Goal: Find specific page/section: Find specific page/section

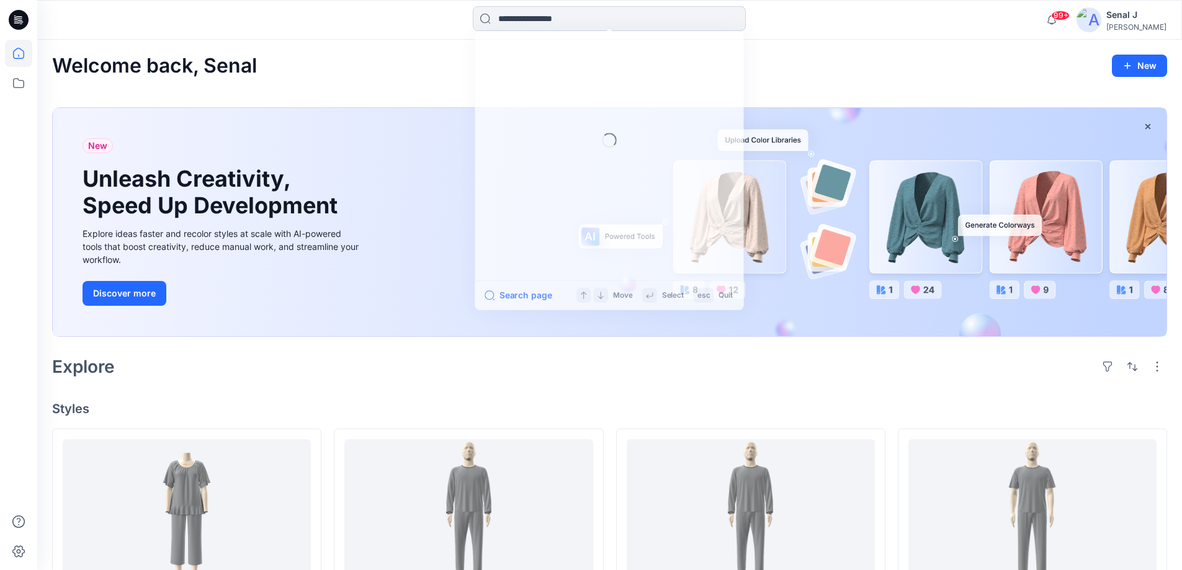
click at [510, 11] on input at bounding box center [609, 18] width 273 height 25
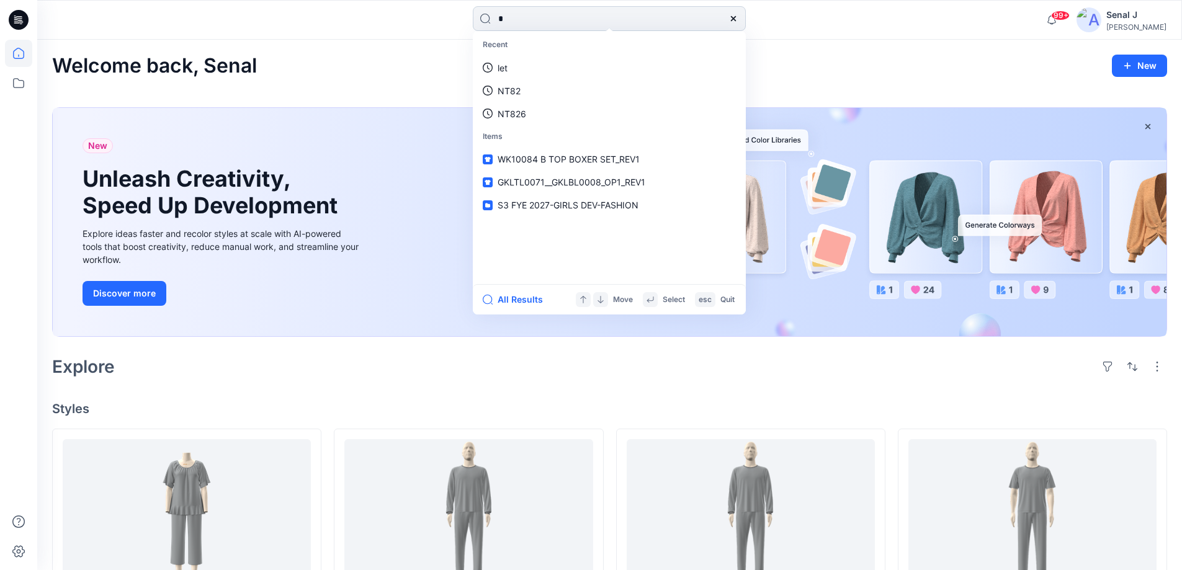
type input "**"
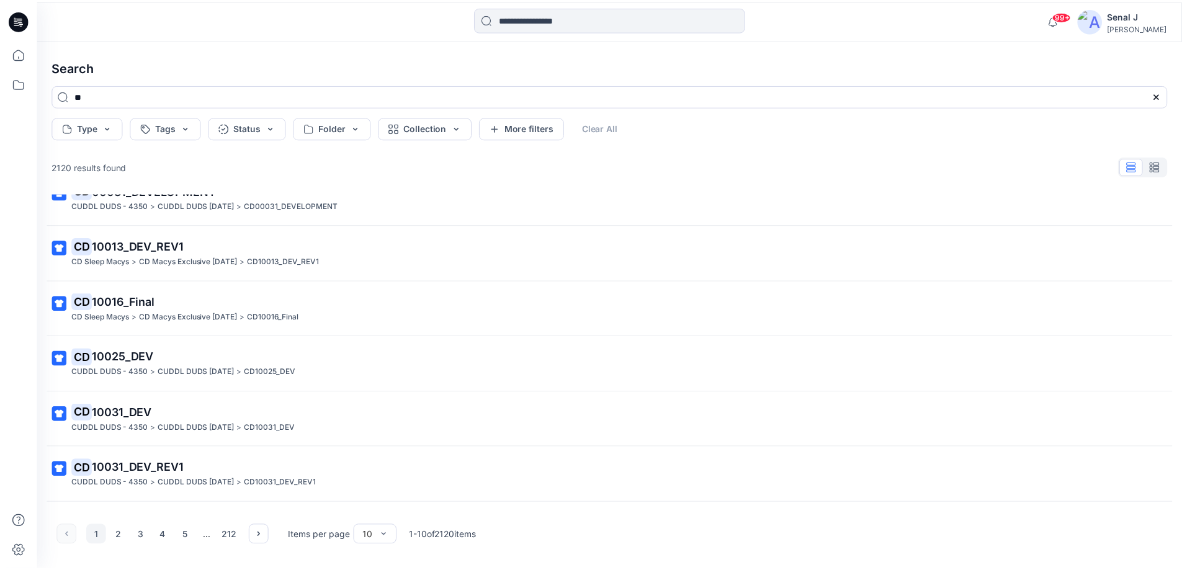
scroll to position [238, 0]
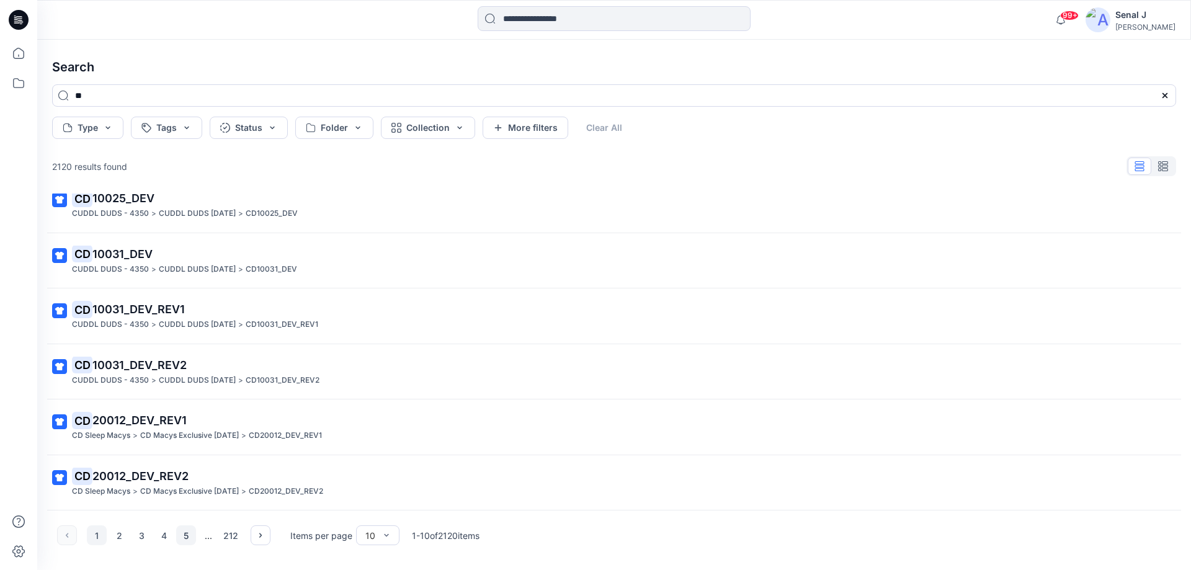
click at [187, 537] on button "5" at bounding box center [186, 536] width 20 height 20
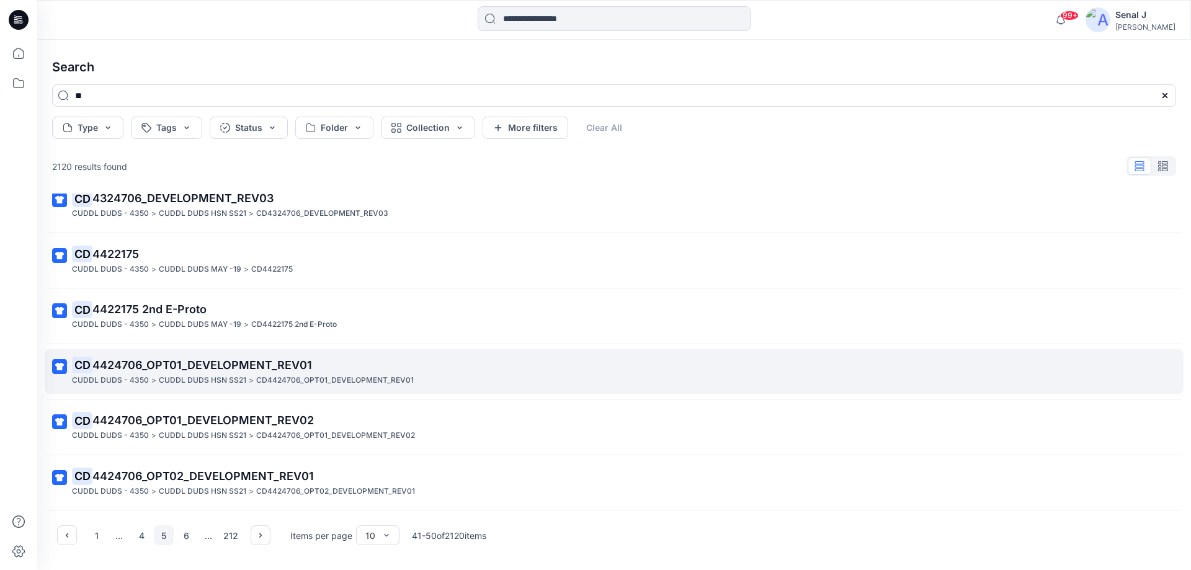
click at [167, 370] on span "4424706_OPT01_DEVELOPMENT_REV01" at bounding box center [202, 365] width 220 height 13
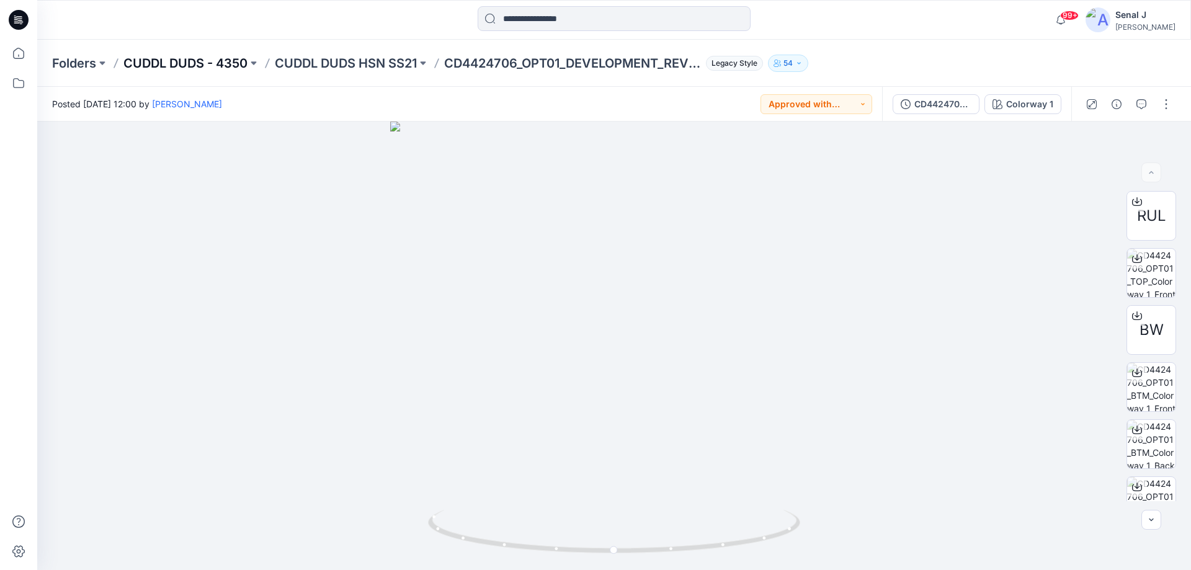
click at [191, 63] on p "CUDDL DUDS - 4350" at bounding box center [185, 63] width 124 height 17
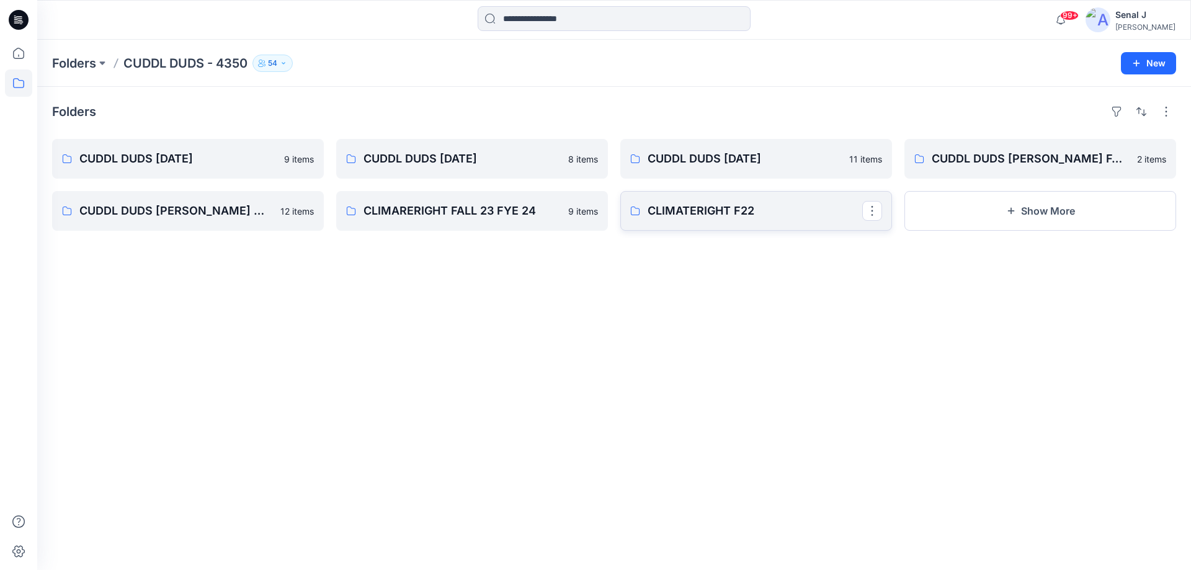
click at [730, 211] on p "CLIMATERIGHT F22" at bounding box center [755, 210] width 215 height 17
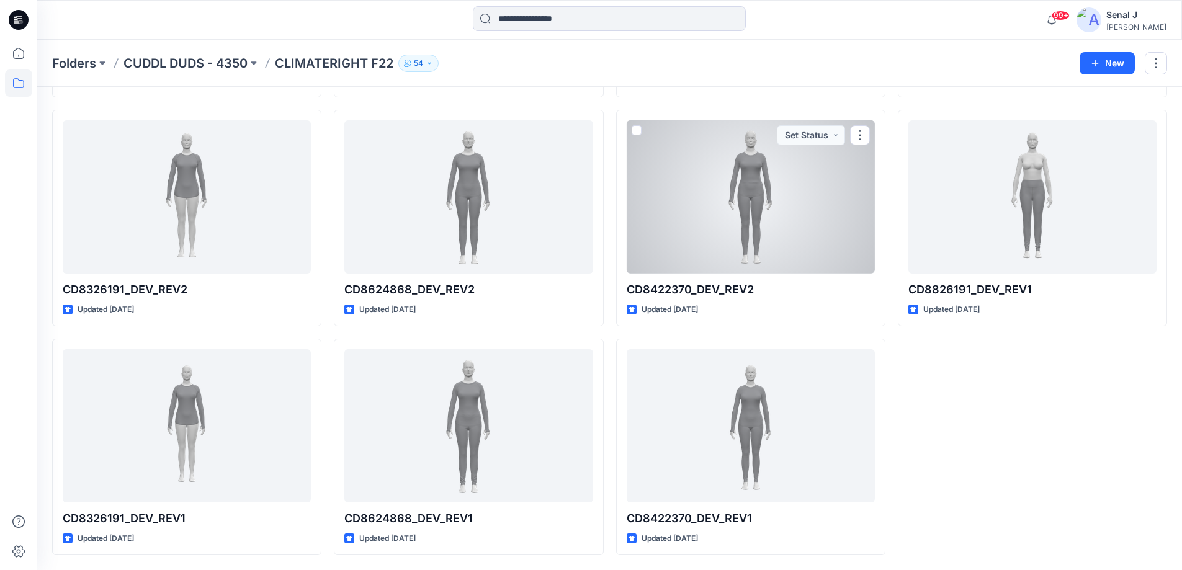
scroll to position [1823, 0]
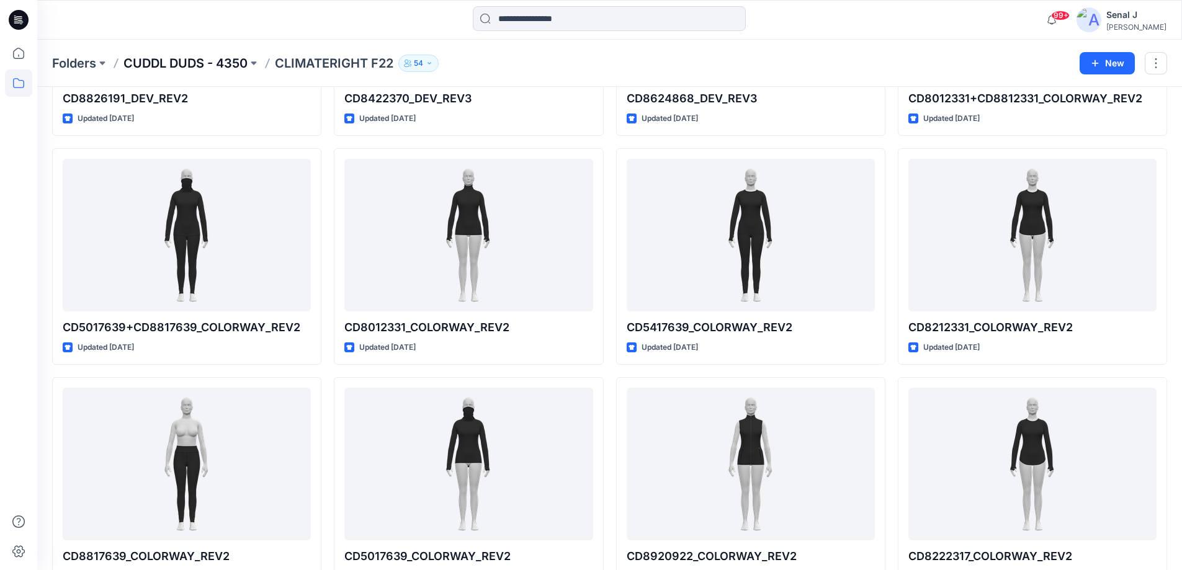
click at [198, 55] on p "CUDDL DUDS - 4350" at bounding box center [185, 63] width 124 height 17
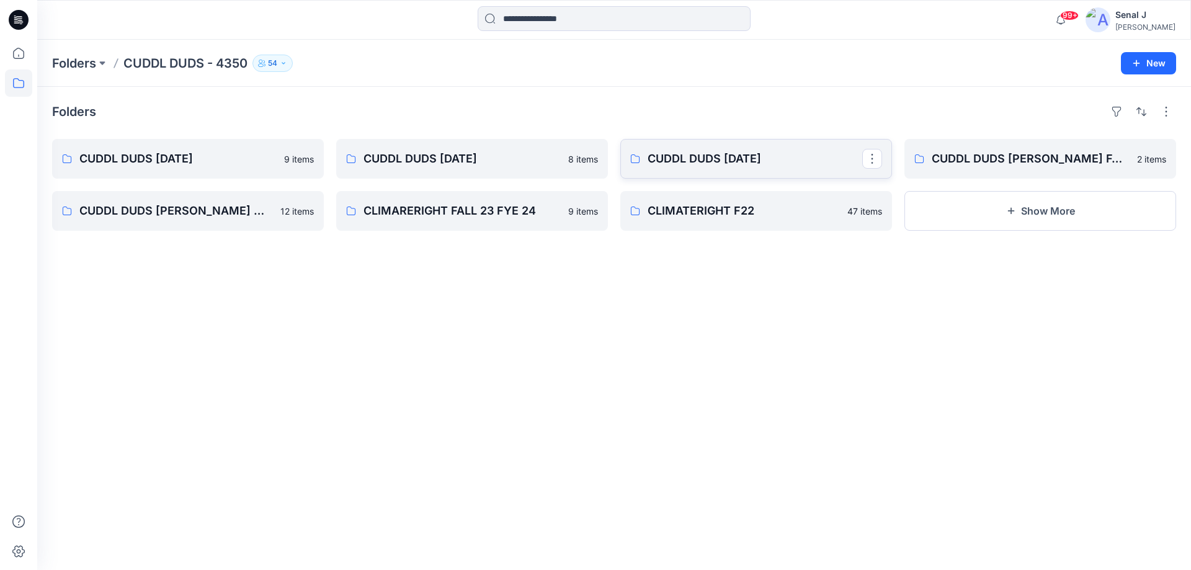
click at [715, 148] on link "CUDDL DUDS [DATE]" at bounding box center [756, 159] width 272 height 40
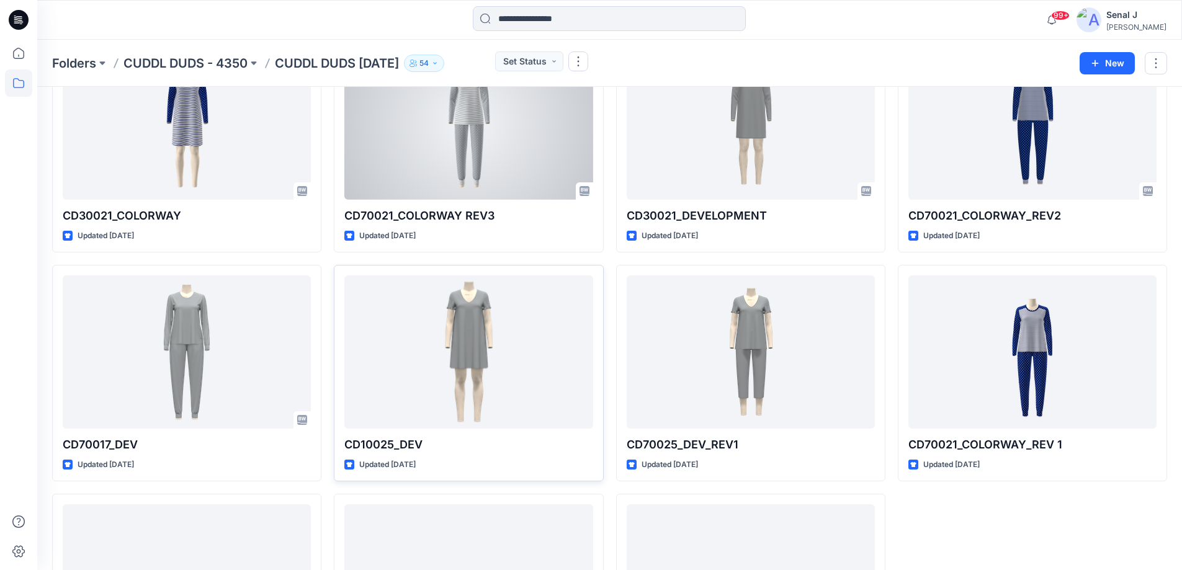
scroll to position [259, 0]
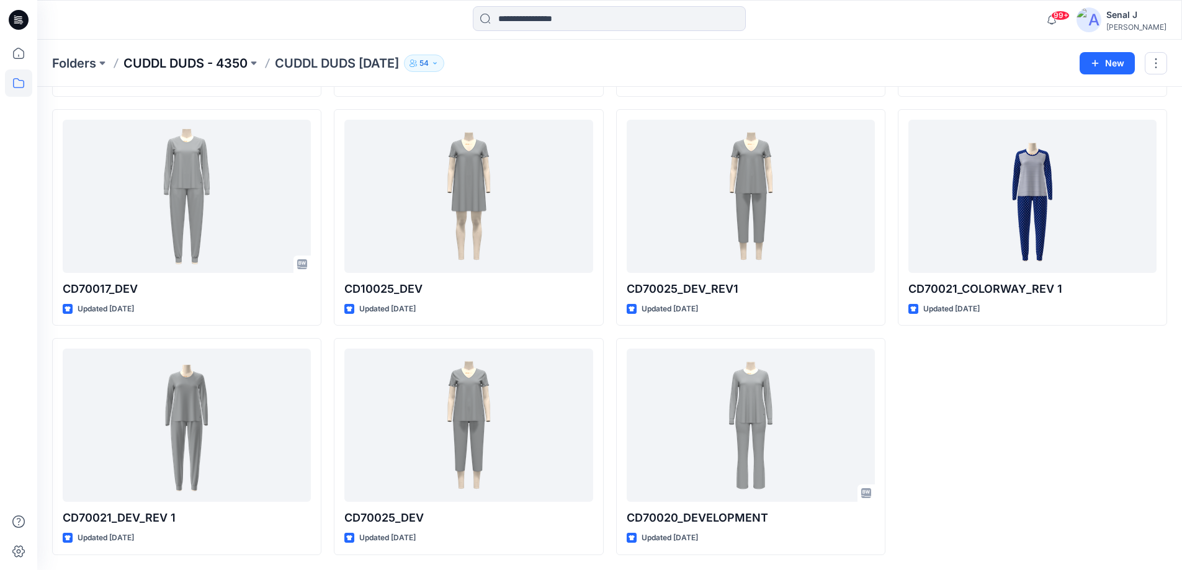
click at [189, 58] on p "CUDDL DUDS - 4350" at bounding box center [185, 63] width 124 height 17
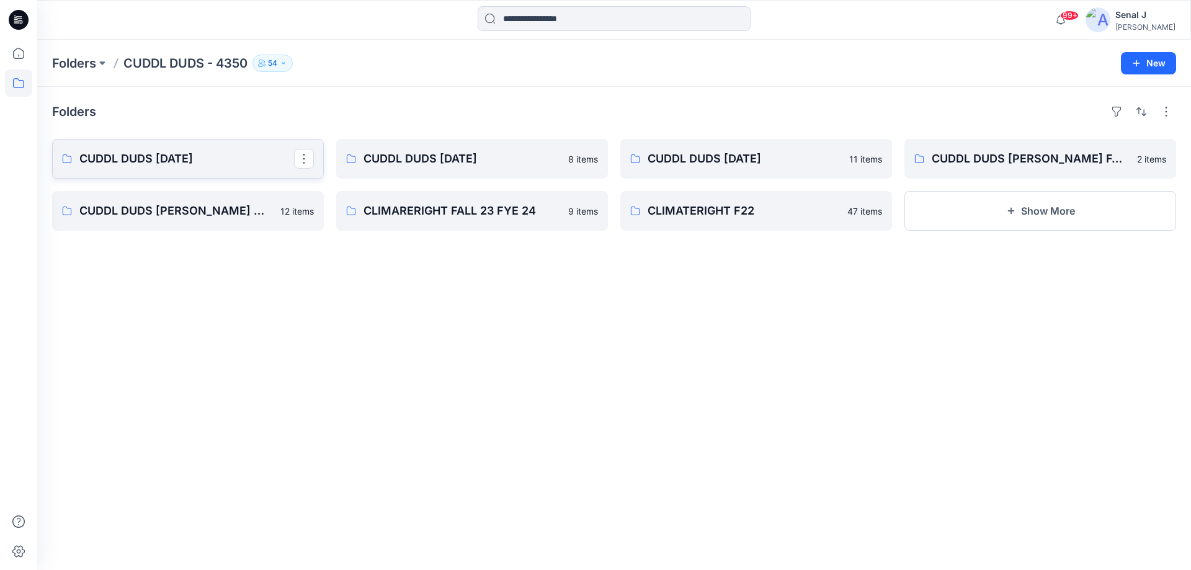
click at [186, 158] on p "CUDDL DUDS [DATE]" at bounding box center [186, 158] width 215 height 17
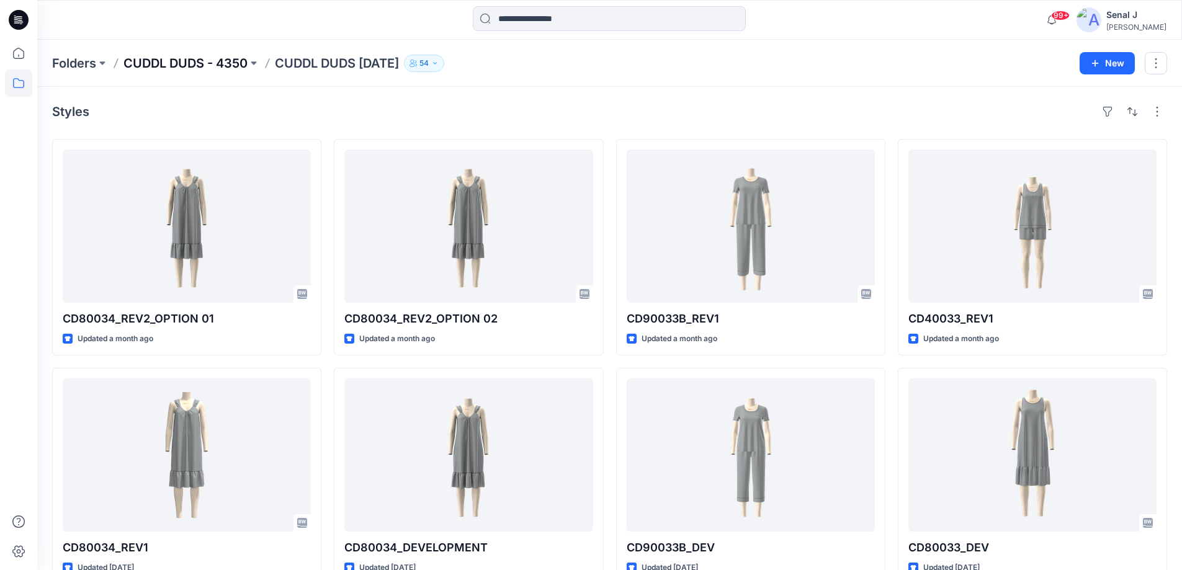
click at [162, 63] on p "CUDDL DUDS - 4350" at bounding box center [185, 63] width 124 height 17
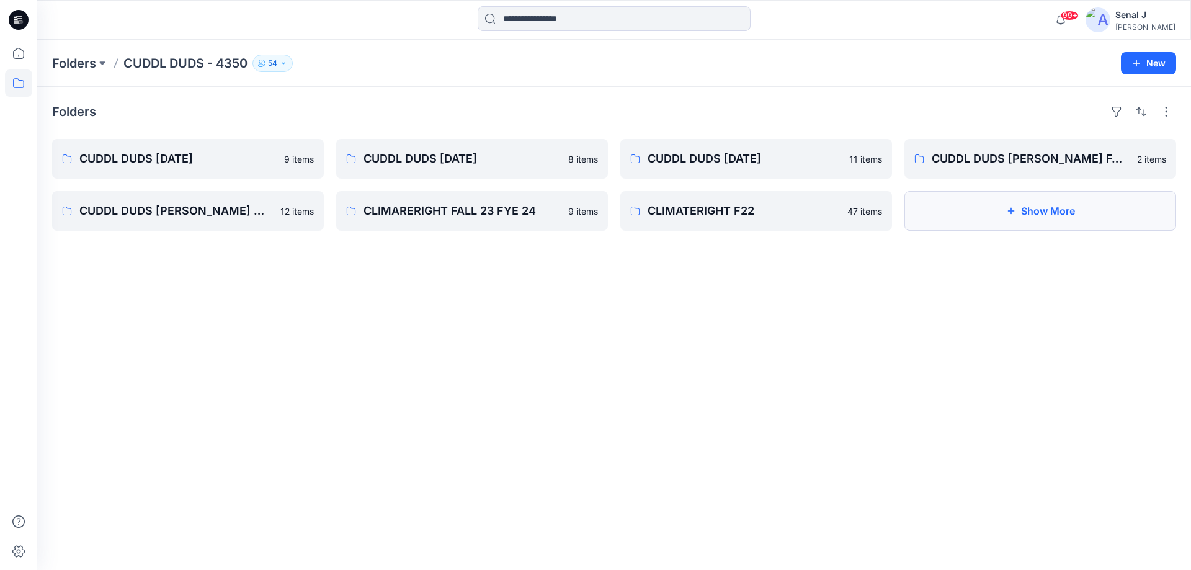
click at [1046, 194] on button "Show More" at bounding box center [1041, 211] width 272 height 40
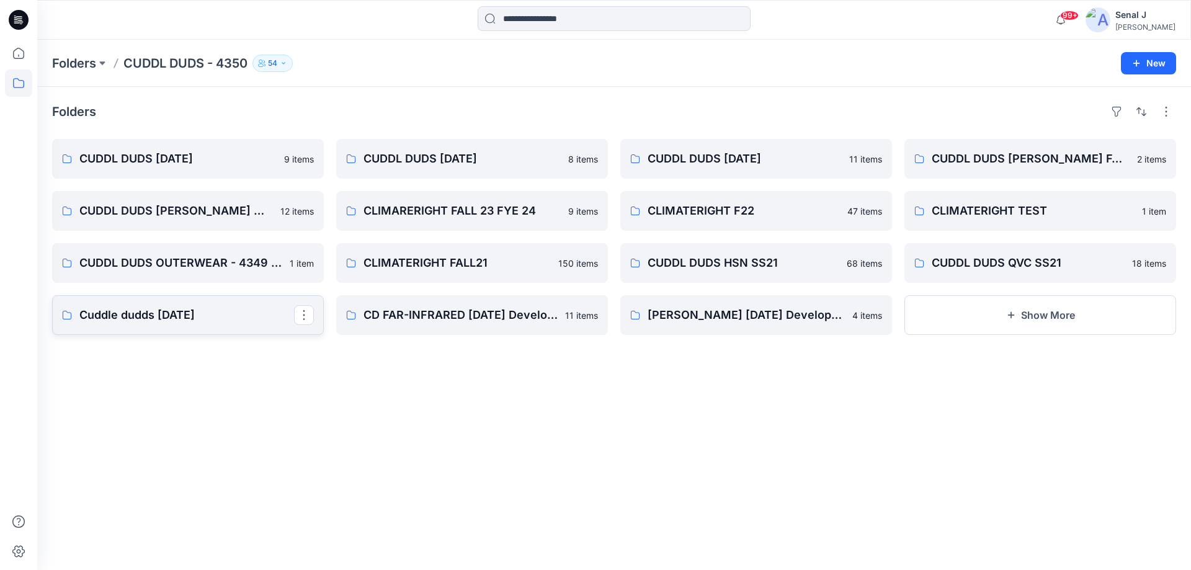
click at [201, 314] on p "Cuddle dudds [DATE]" at bounding box center [186, 314] width 215 height 17
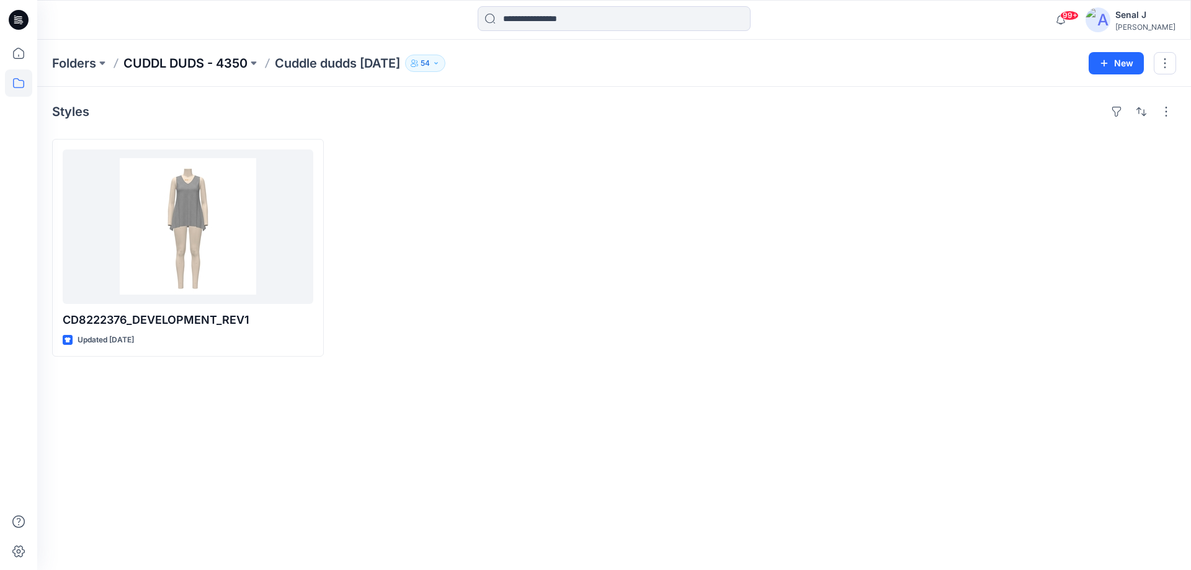
click at [195, 63] on p "CUDDL DUDS - 4350" at bounding box center [185, 63] width 124 height 17
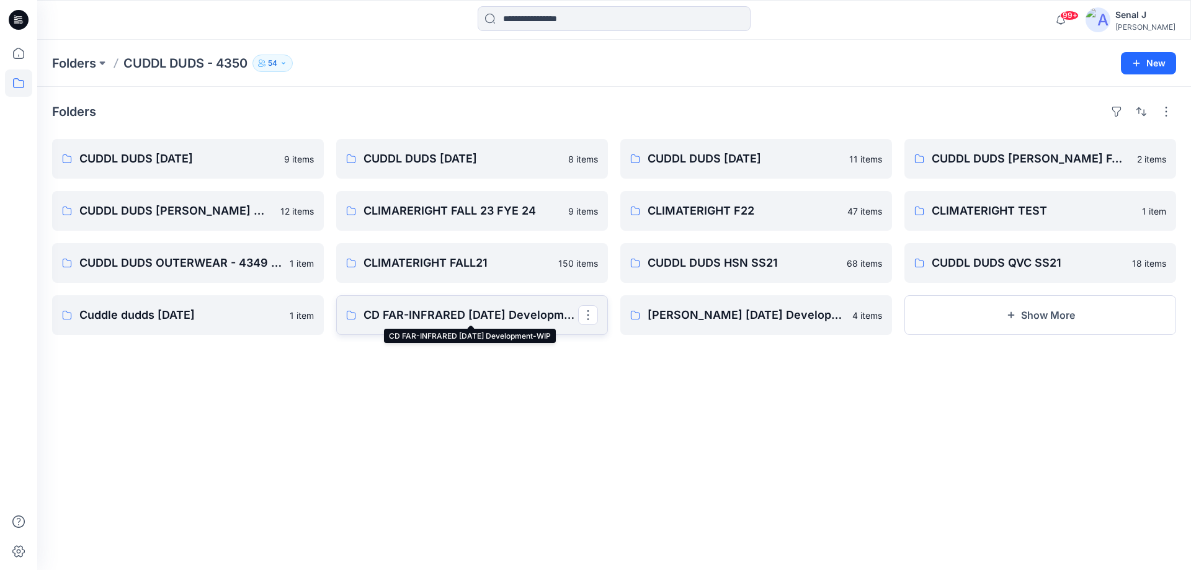
click at [490, 311] on p "CD FAR-INFRARED [DATE] Development-WIP" at bounding box center [471, 314] width 215 height 17
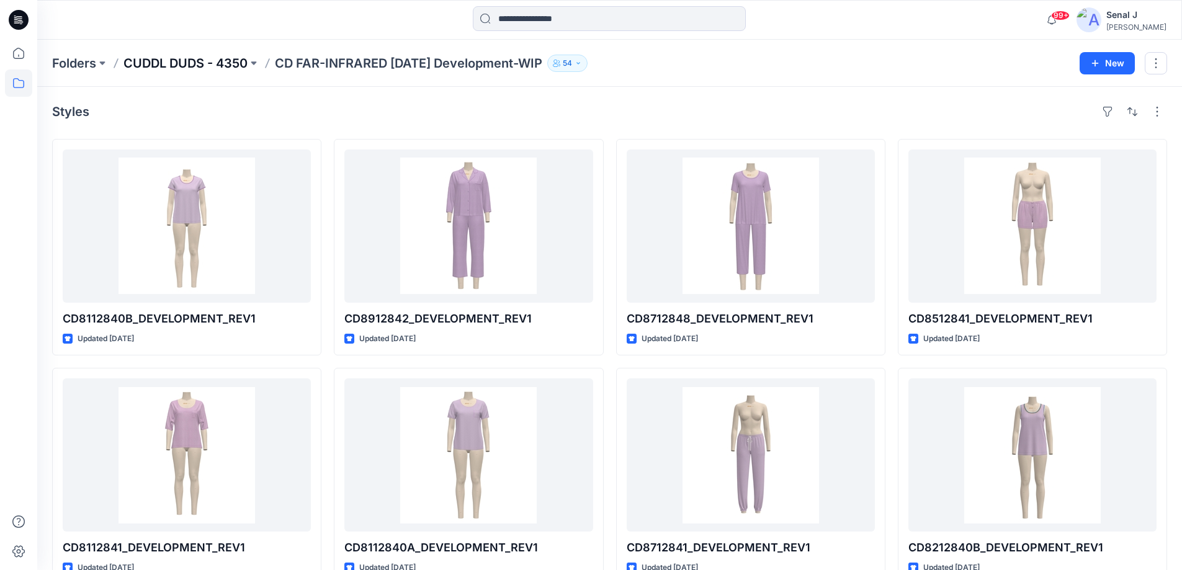
click at [200, 68] on p "CUDDL DUDS - 4350" at bounding box center [185, 63] width 124 height 17
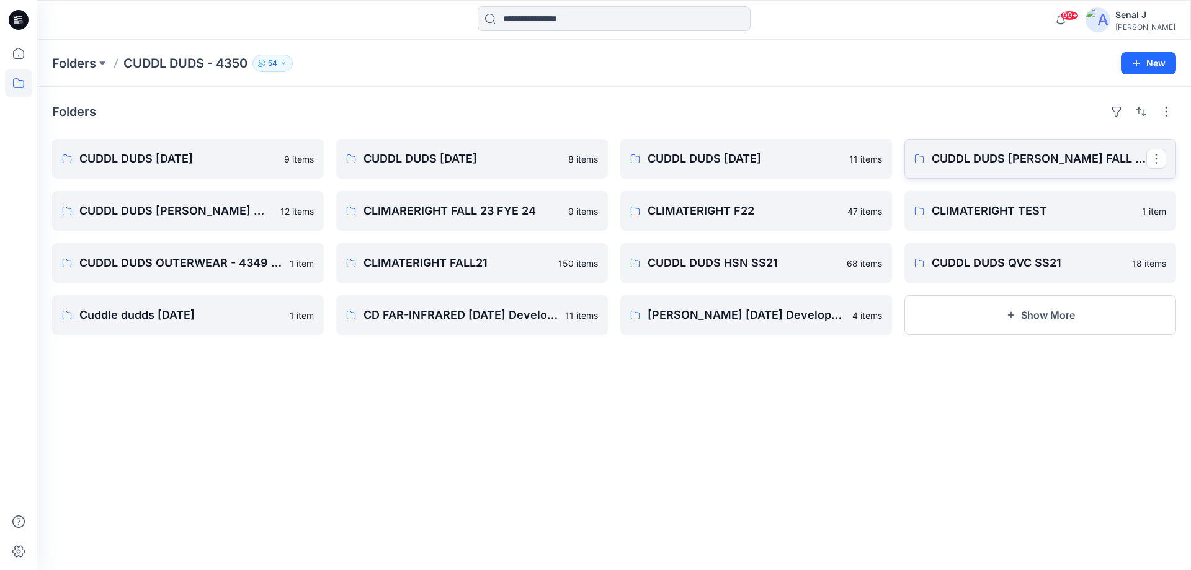
click at [1030, 162] on p "CUDDL DUDS [PERSON_NAME] FALL - 23" at bounding box center [1039, 158] width 215 height 17
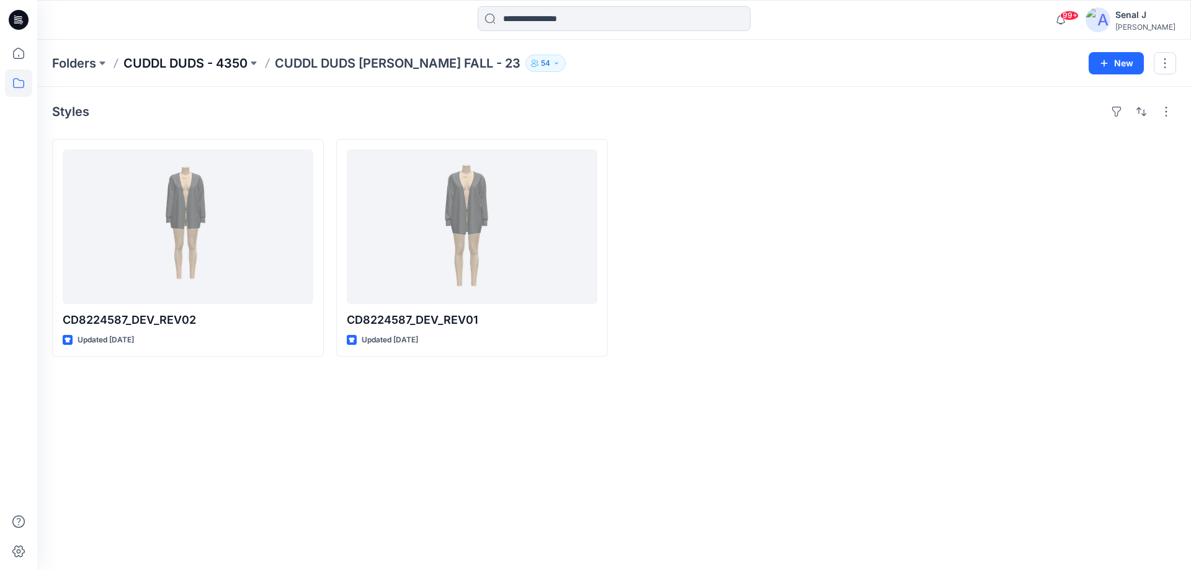
click at [205, 58] on p "CUDDL DUDS - 4350" at bounding box center [185, 63] width 124 height 17
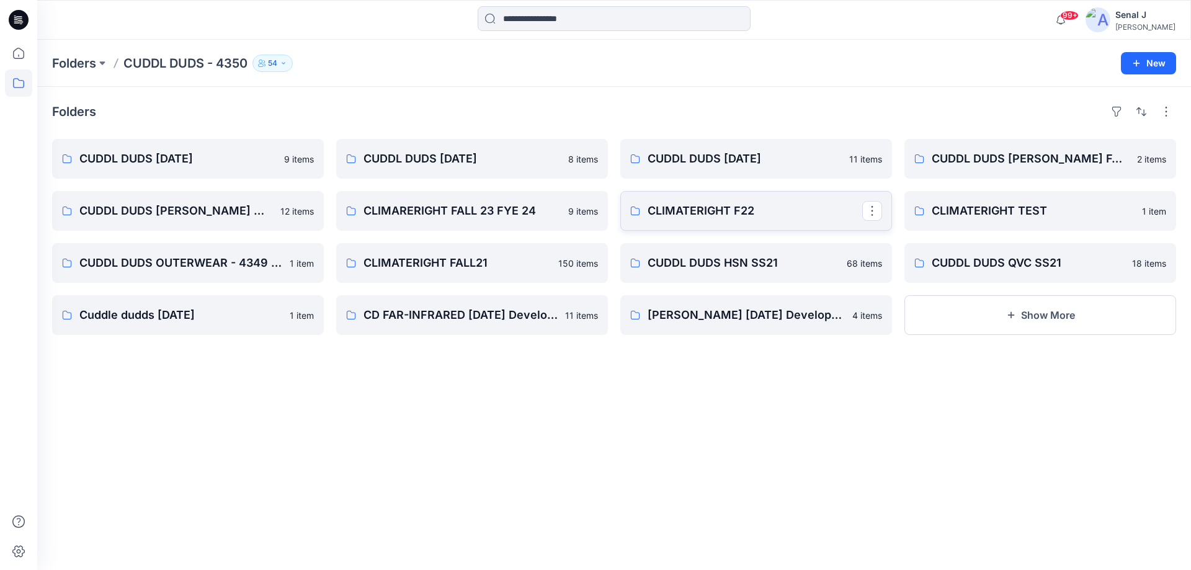
click at [747, 209] on p "CLIMATERIGHT F22" at bounding box center [755, 210] width 215 height 17
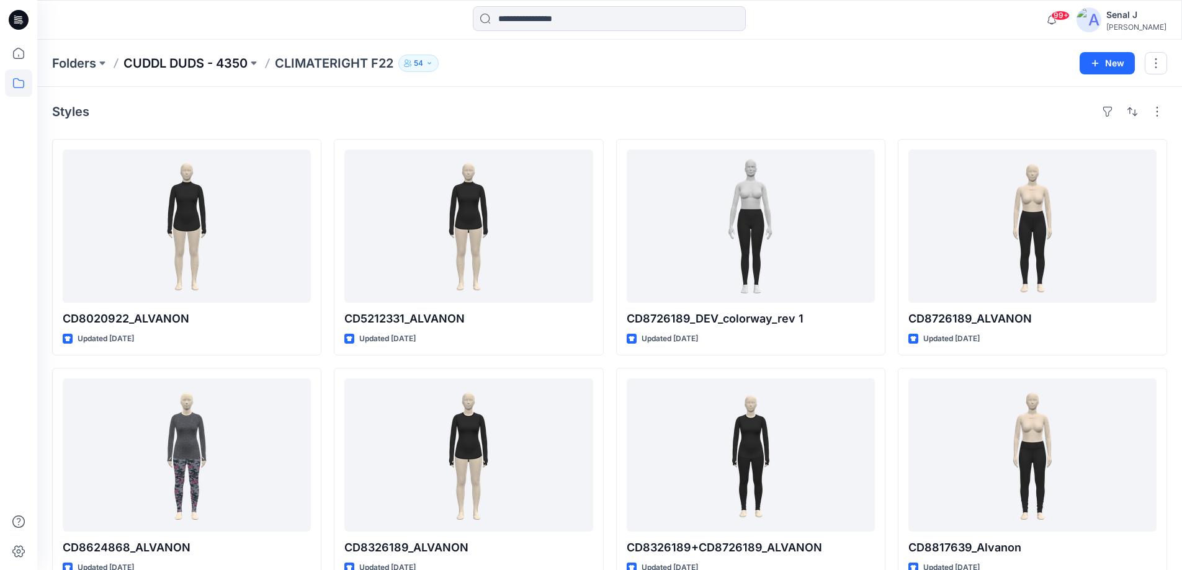
click at [198, 70] on p "CUDDL DUDS - 4350" at bounding box center [185, 63] width 124 height 17
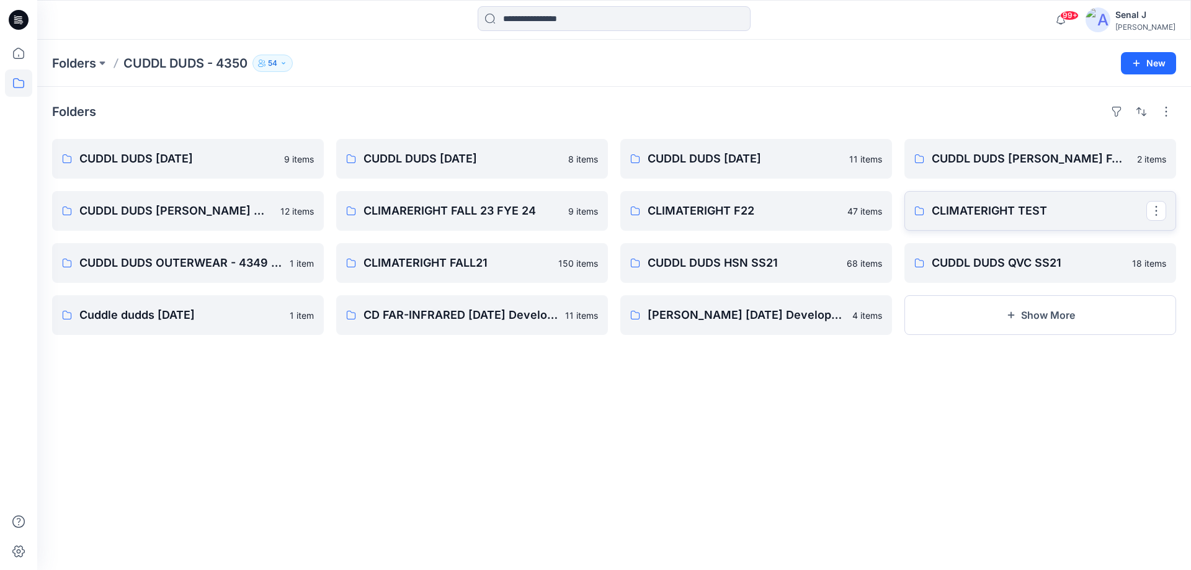
click at [1054, 212] on p "CLIMATERIGHT TEST" at bounding box center [1039, 210] width 215 height 17
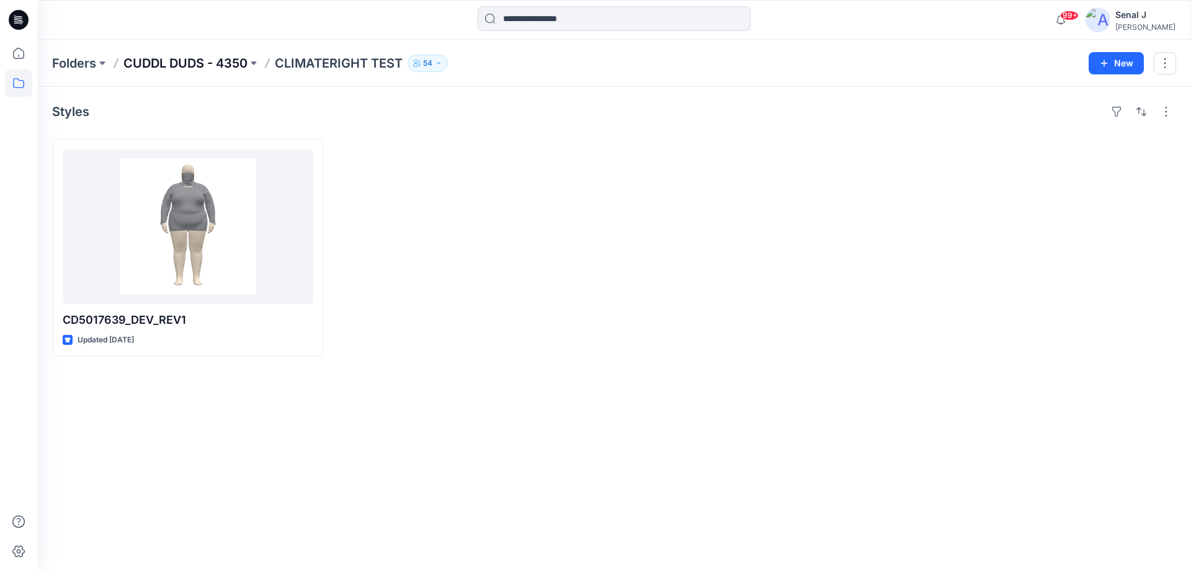
click at [194, 60] on p "CUDDL DUDS - 4350" at bounding box center [185, 63] width 124 height 17
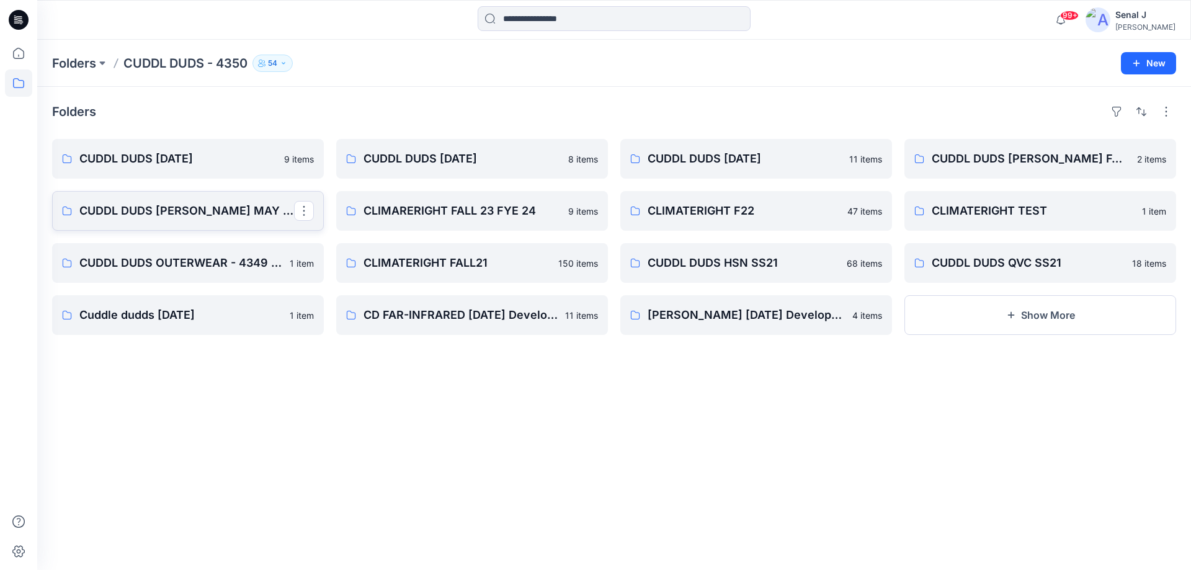
click at [231, 215] on p "CUDDL DUDS [PERSON_NAME] MAY -23" at bounding box center [186, 210] width 215 height 17
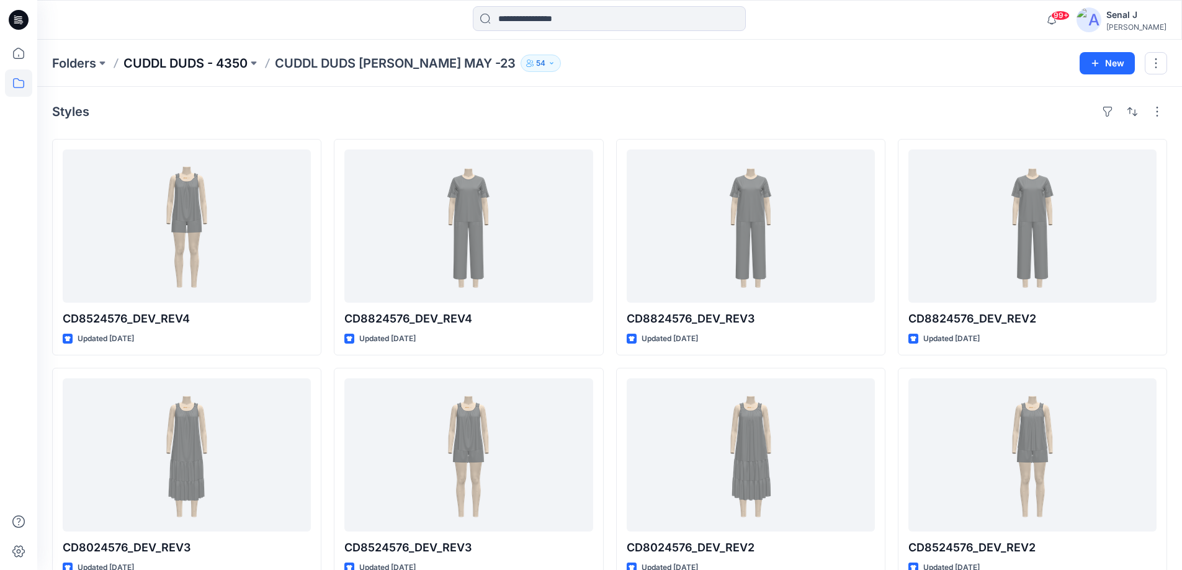
click at [182, 61] on p "CUDDL DUDS - 4350" at bounding box center [185, 63] width 124 height 17
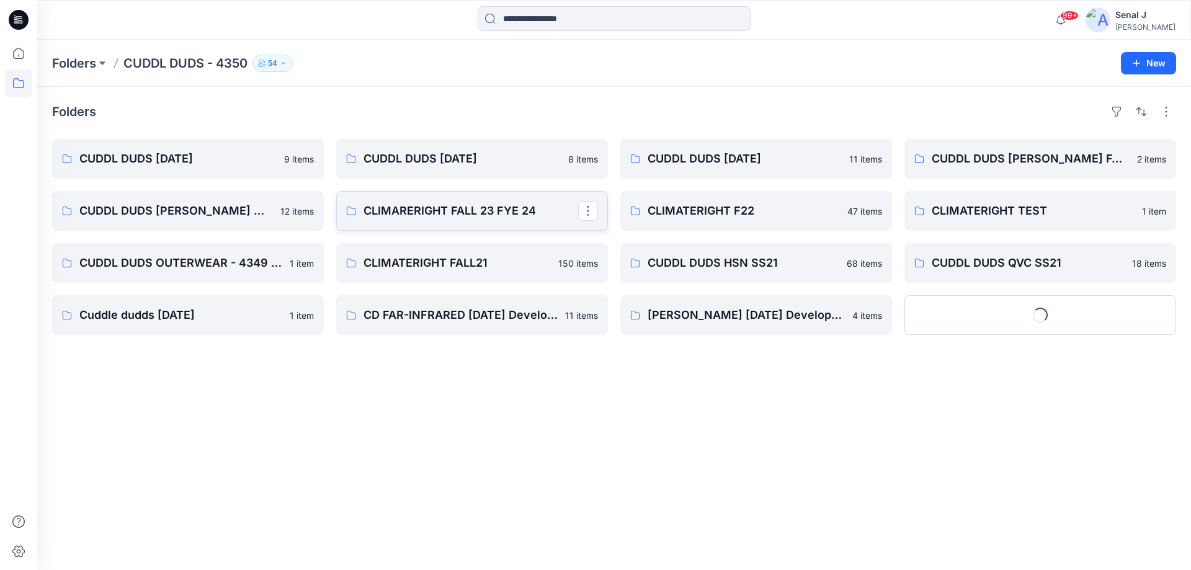
click at [427, 202] on p "CLIMARERIGHT FALL 23 FYE 24" at bounding box center [471, 210] width 215 height 17
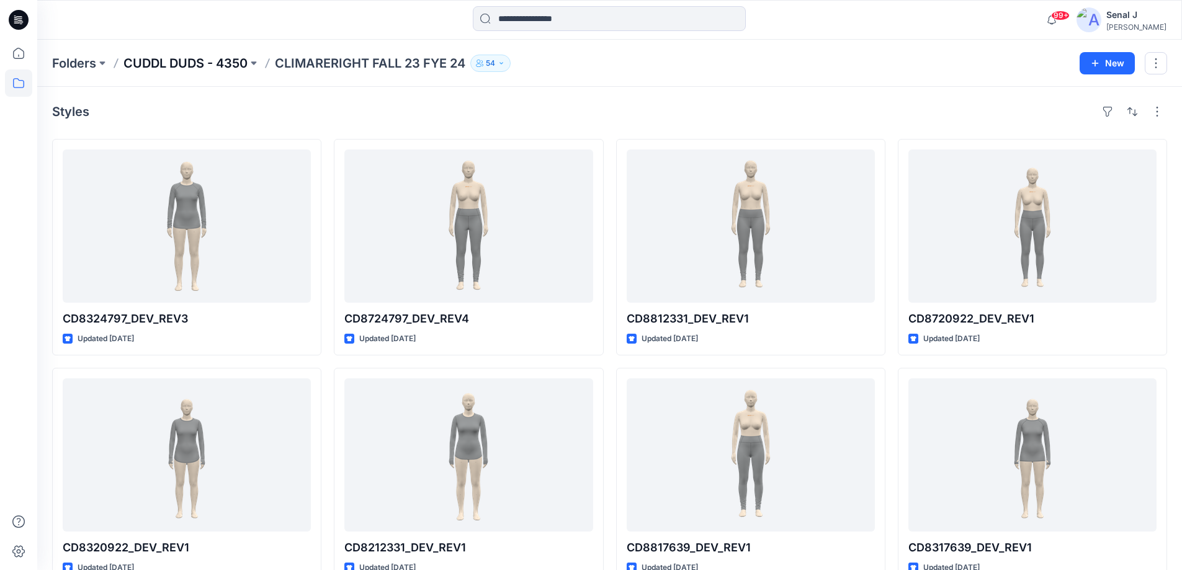
click at [179, 65] on p "CUDDL DUDS - 4350" at bounding box center [185, 63] width 124 height 17
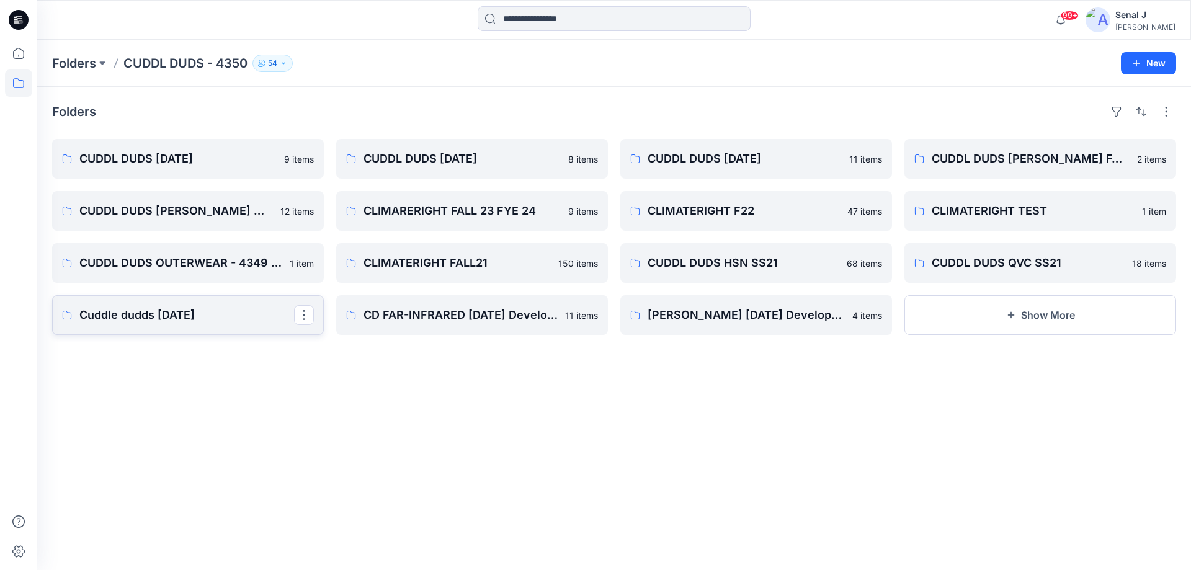
click at [194, 321] on p "Cuddle dudds [DATE]" at bounding box center [186, 314] width 215 height 17
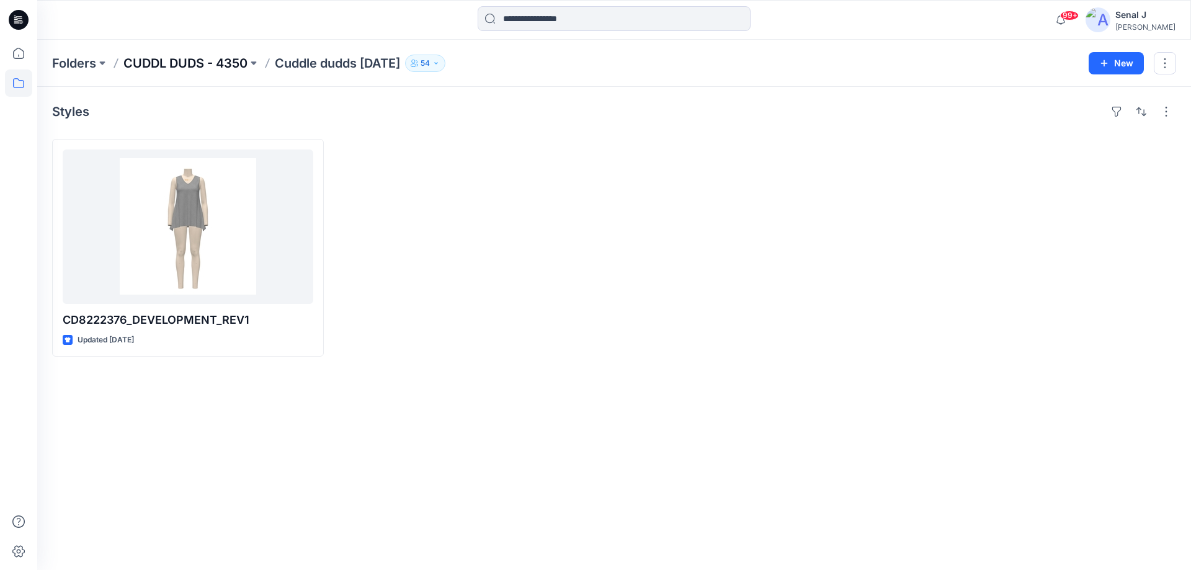
click at [201, 63] on p "CUDDL DUDS - 4350" at bounding box center [185, 63] width 124 height 17
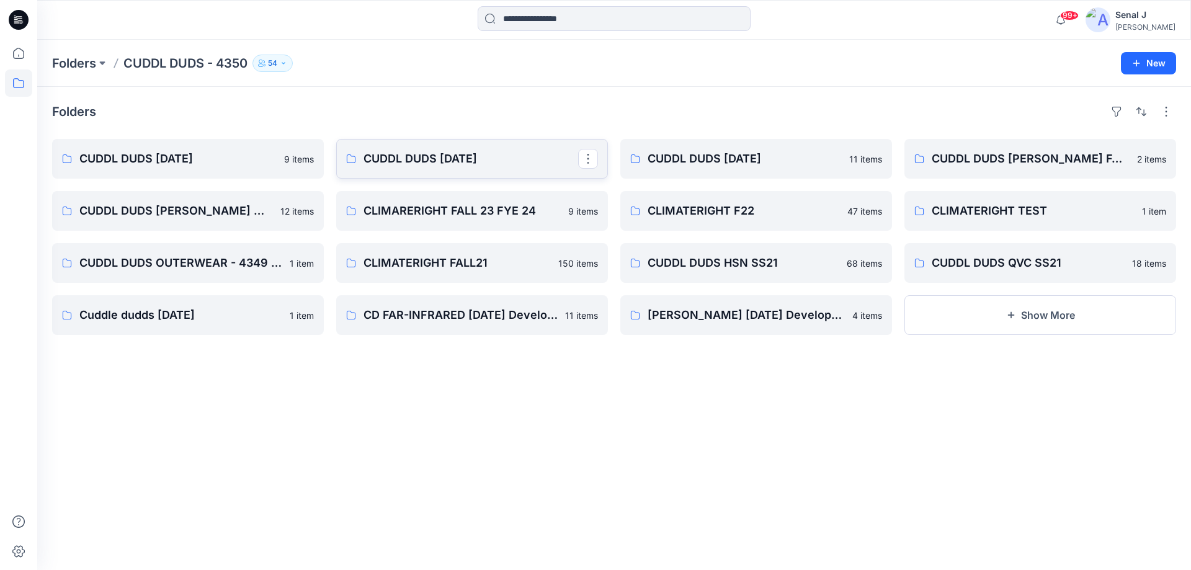
click at [421, 155] on p "CUDDL DUDS [DATE]" at bounding box center [471, 158] width 215 height 17
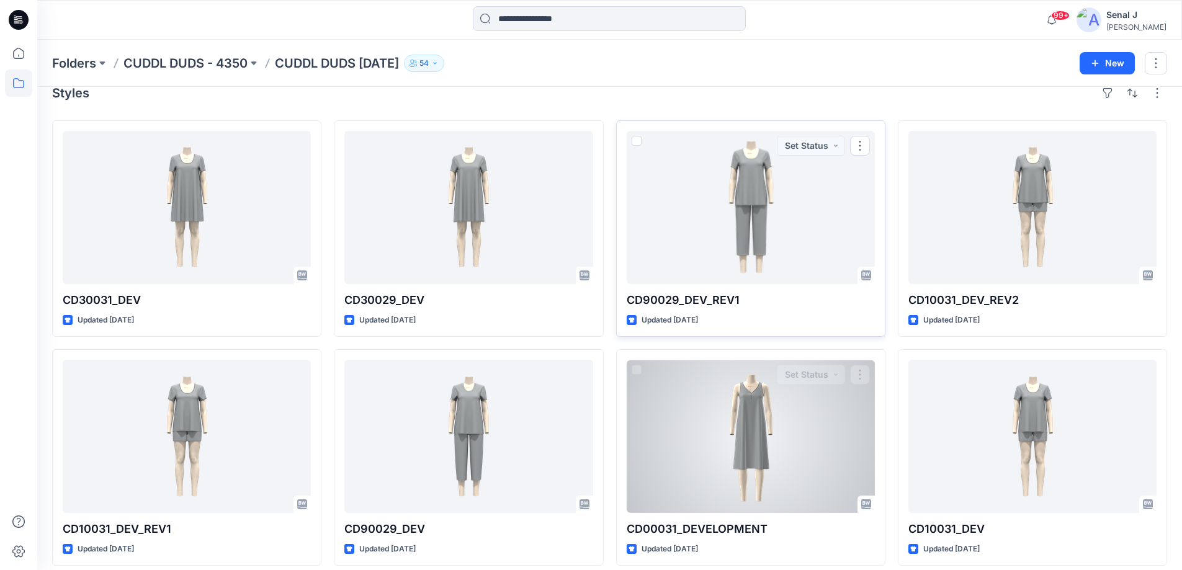
scroll to position [29, 0]
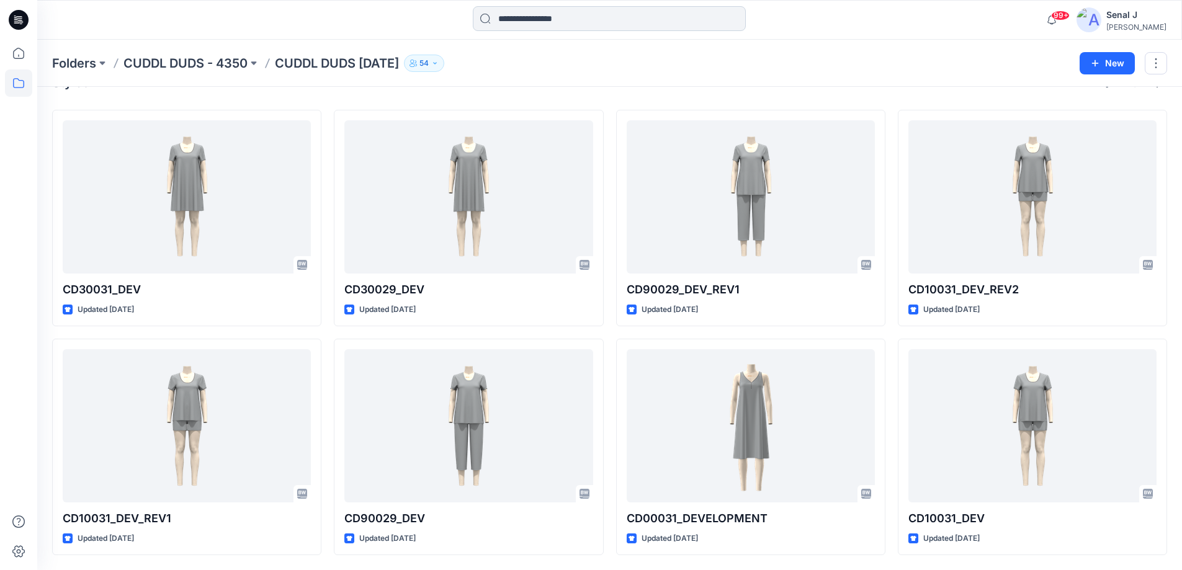
click at [557, 19] on input at bounding box center [609, 18] width 273 height 25
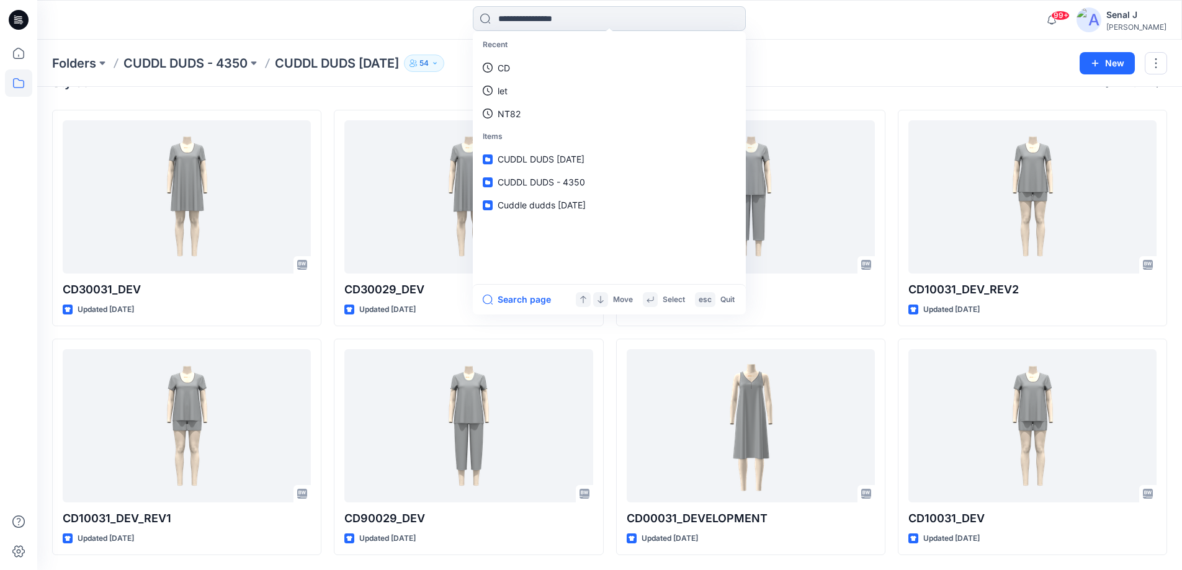
click at [552, 22] on input at bounding box center [609, 18] width 273 height 25
click at [546, 22] on input at bounding box center [609, 18] width 273 height 25
paste input "*********"
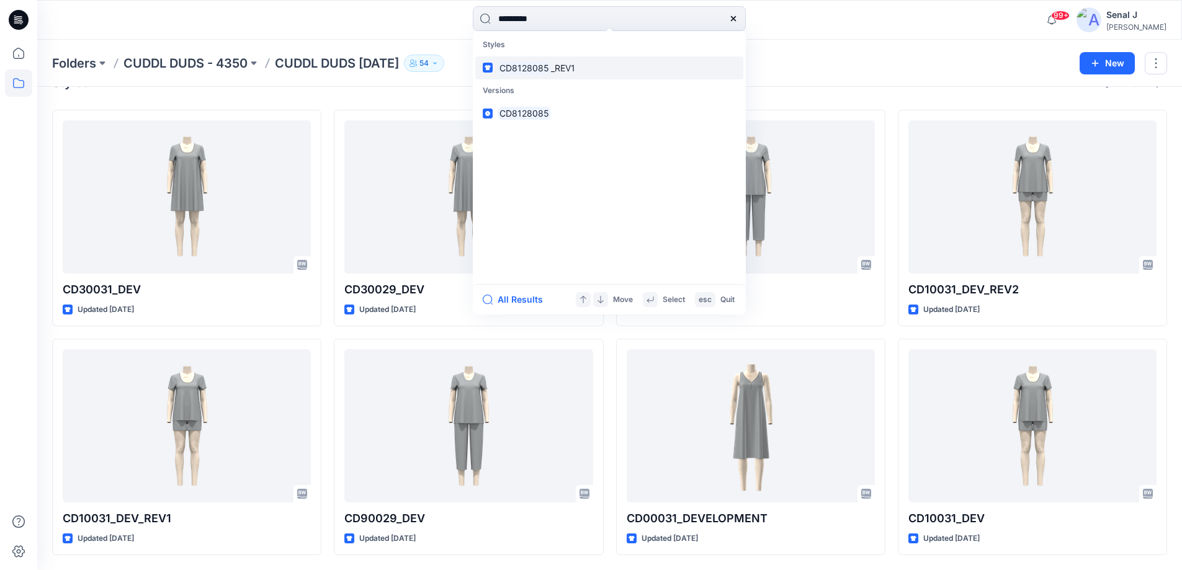
type input "*********"
click at [560, 67] on span "_REV1" at bounding box center [563, 68] width 24 height 11
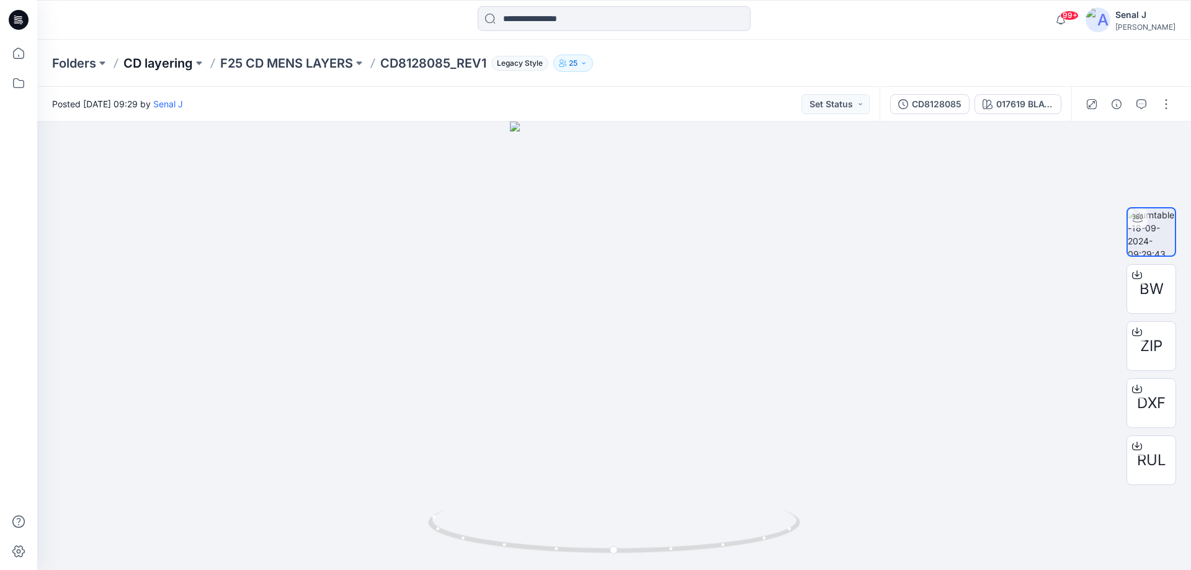
click at [142, 63] on p "CD layering" at bounding box center [157, 63] width 69 height 17
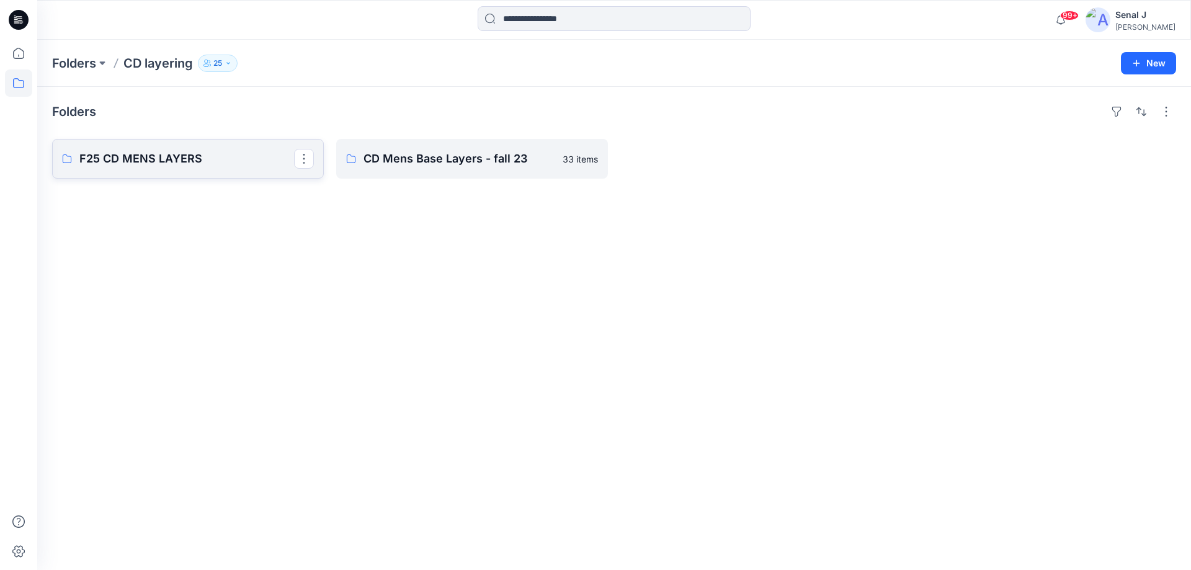
click at [135, 159] on p "F25 CD MENS LAYERS" at bounding box center [186, 158] width 215 height 17
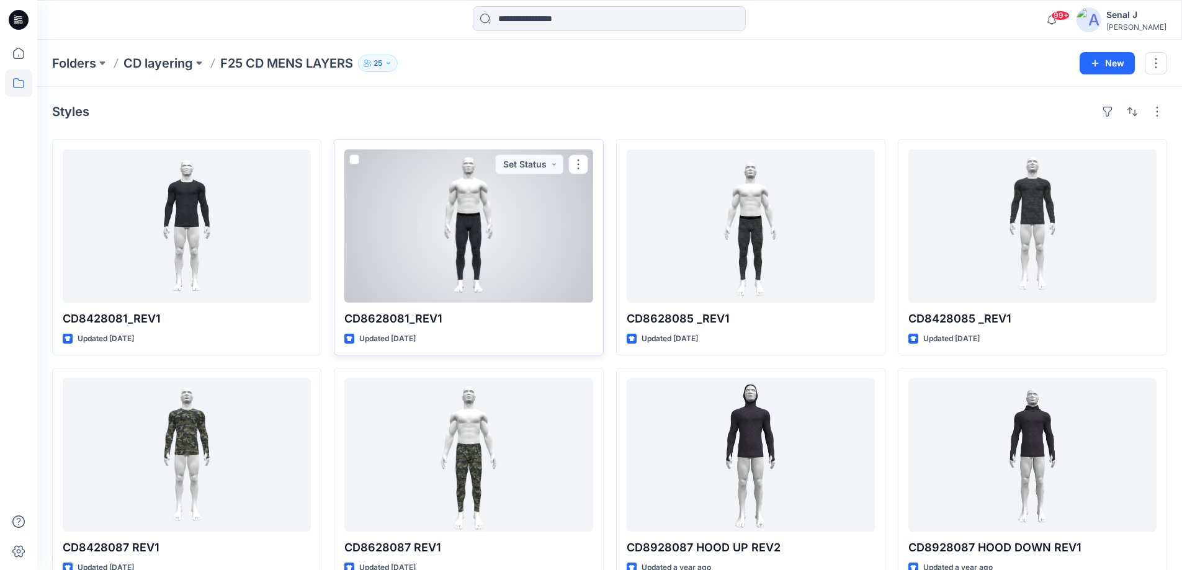
click at [481, 221] on div at bounding box center [468, 226] width 248 height 153
